Goal: Transaction & Acquisition: Subscribe to service/newsletter

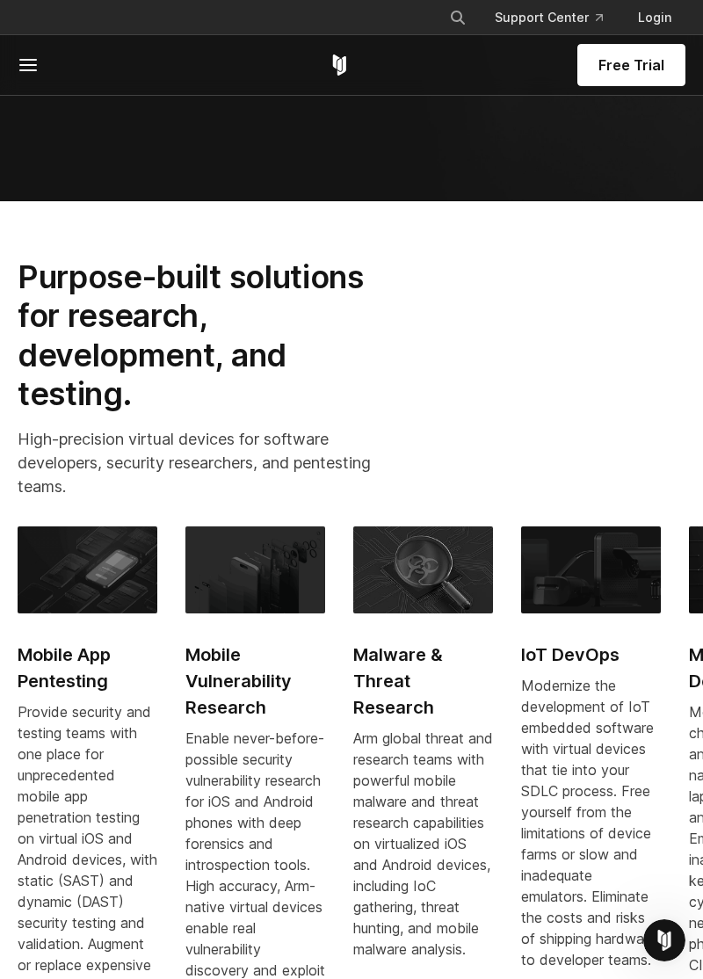
scroll to position [887, 0]
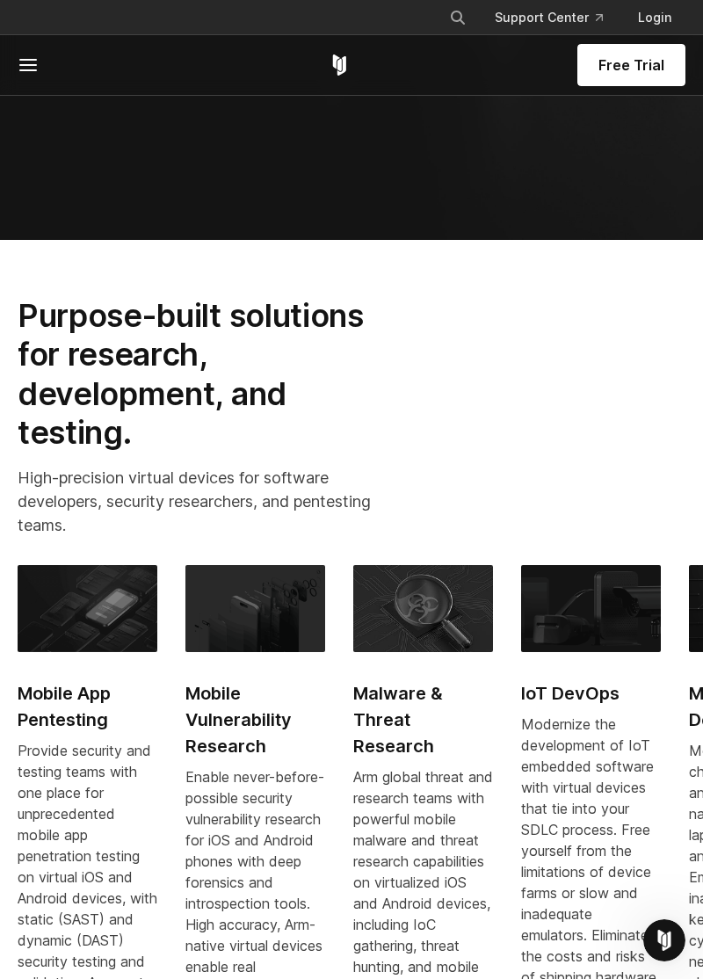
click at [652, 75] on span "Free Trial" at bounding box center [631, 64] width 66 height 21
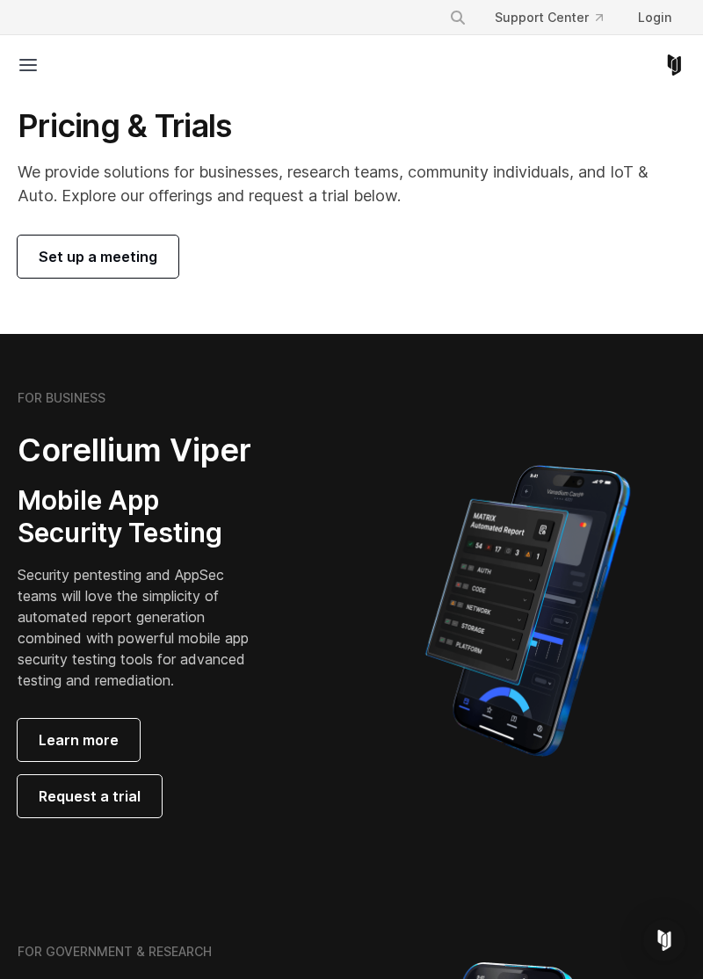
click at [19, 69] on icon at bounding box center [28, 64] width 21 height 21
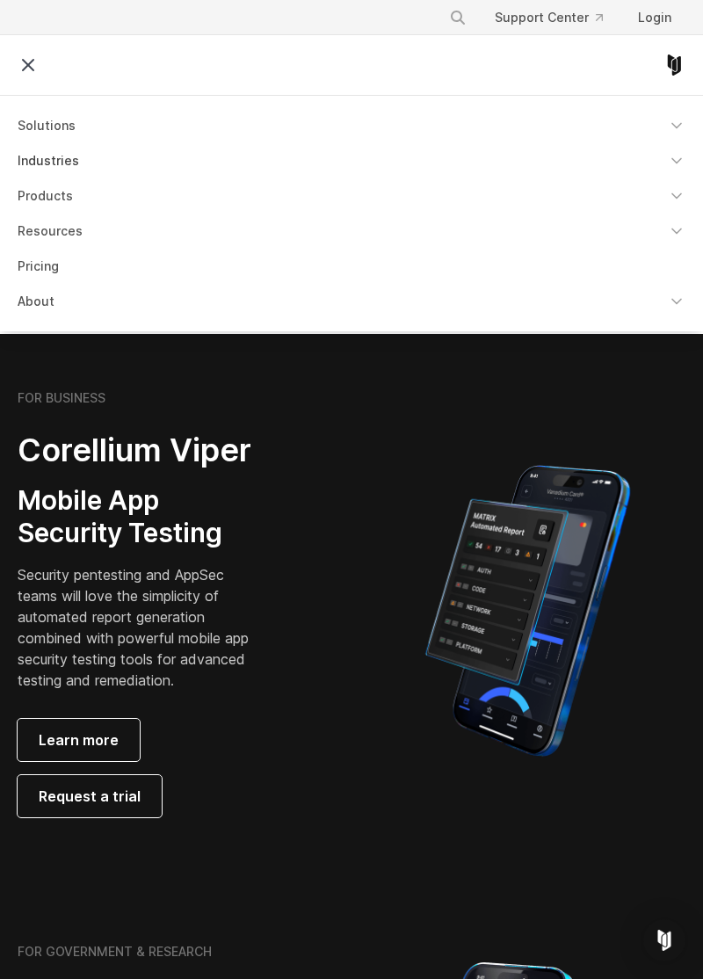
click at [24, 171] on link "Industries" at bounding box center [351, 161] width 689 height 32
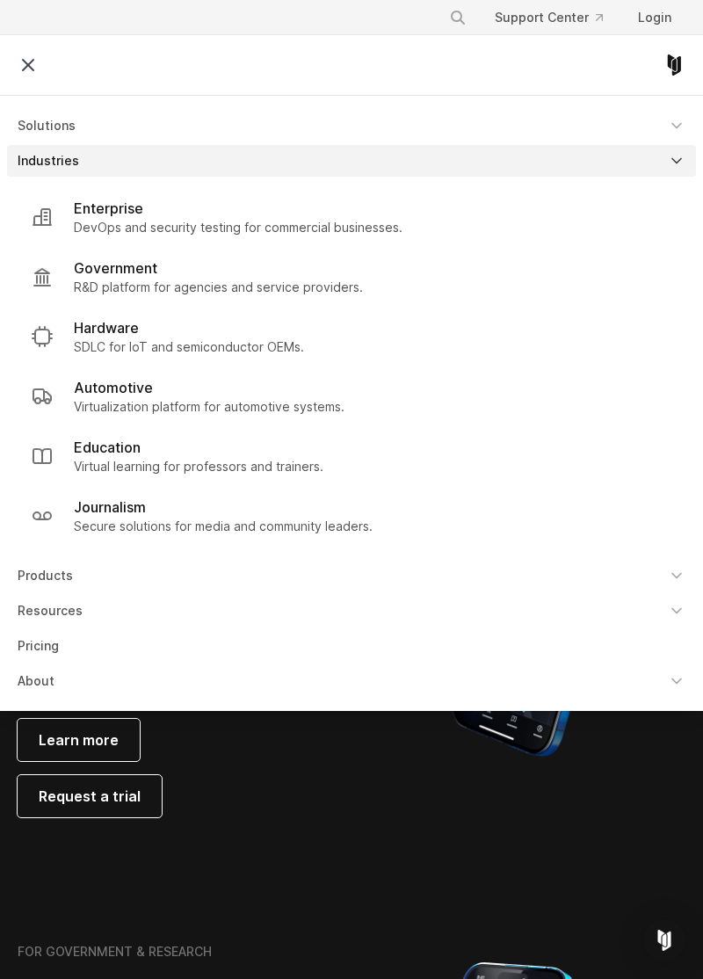
click at [20, 58] on icon at bounding box center [28, 64] width 21 height 21
